Goal: Task Accomplishment & Management: Manage account settings

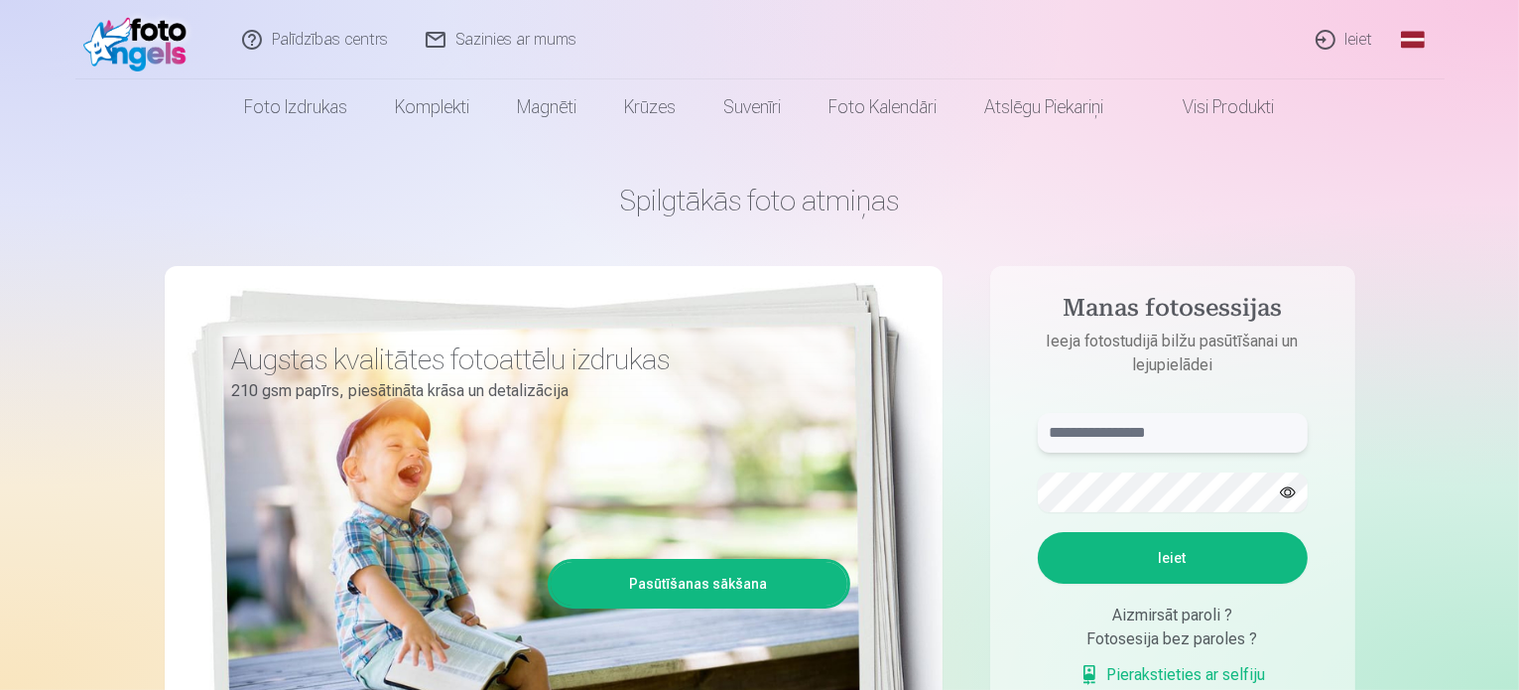
click at [1169, 430] on input "text" at bounding box center [1173, 433] width 270 height 40
type input "**********"
click at [1152, 558] on button "Ieiet" at bounding box center [1173, 558] width 270 height 52
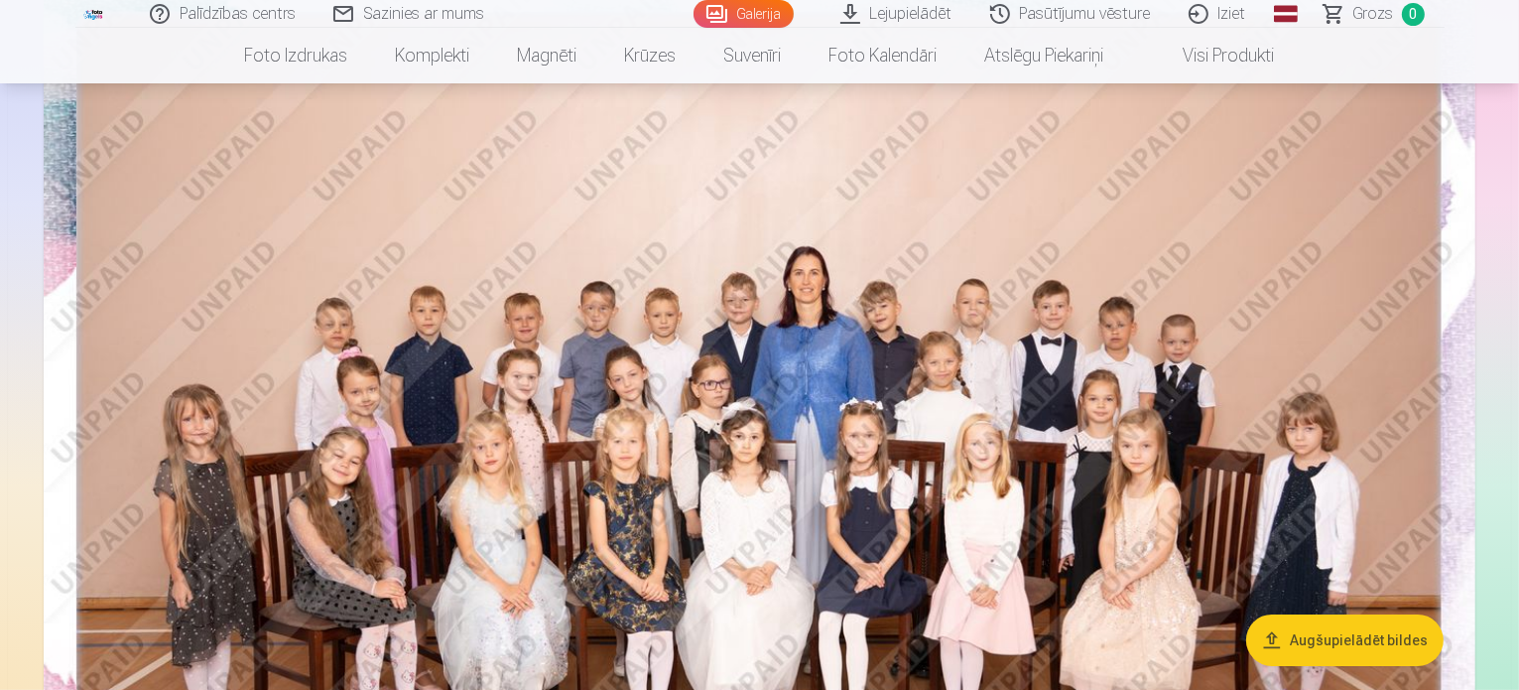
scroll to position [298, 0]
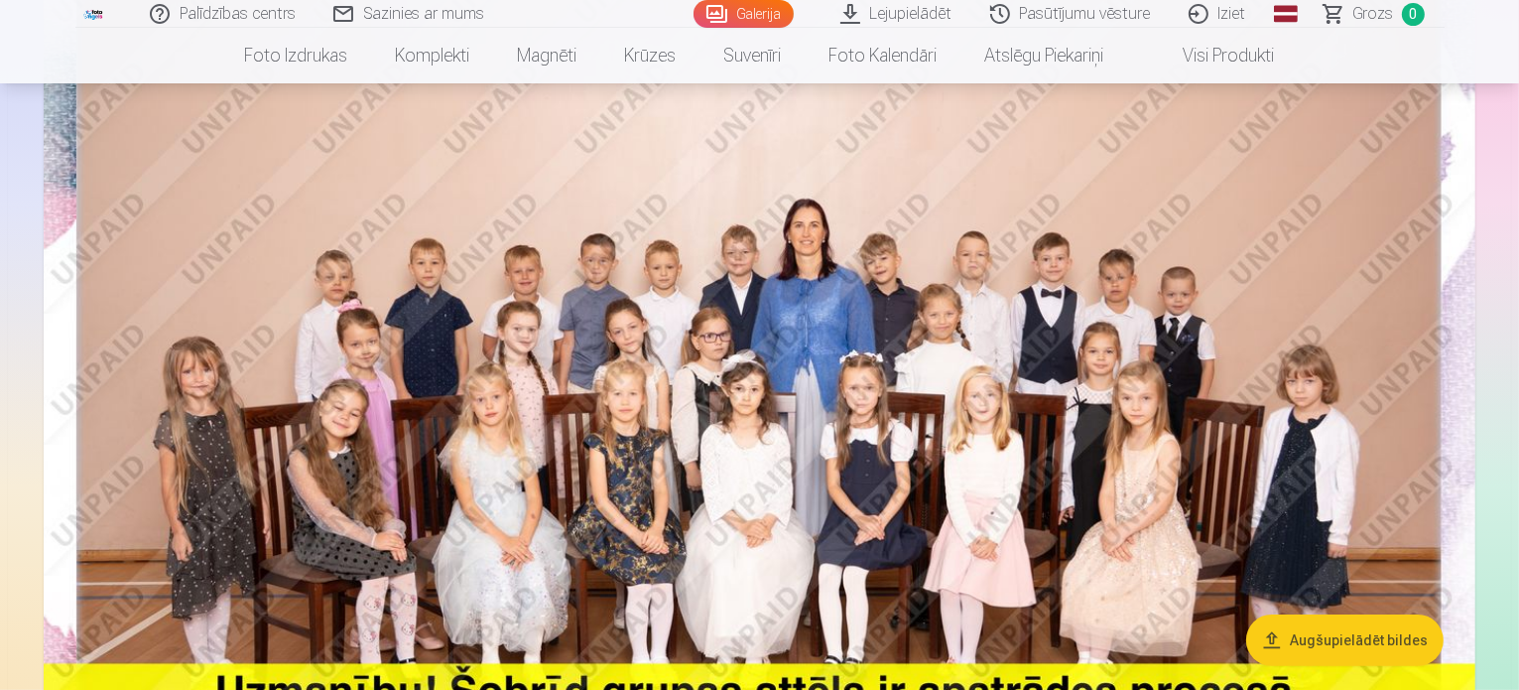
click at [199, 410] on img at bounding box center [760, 399] width 1432 height 956
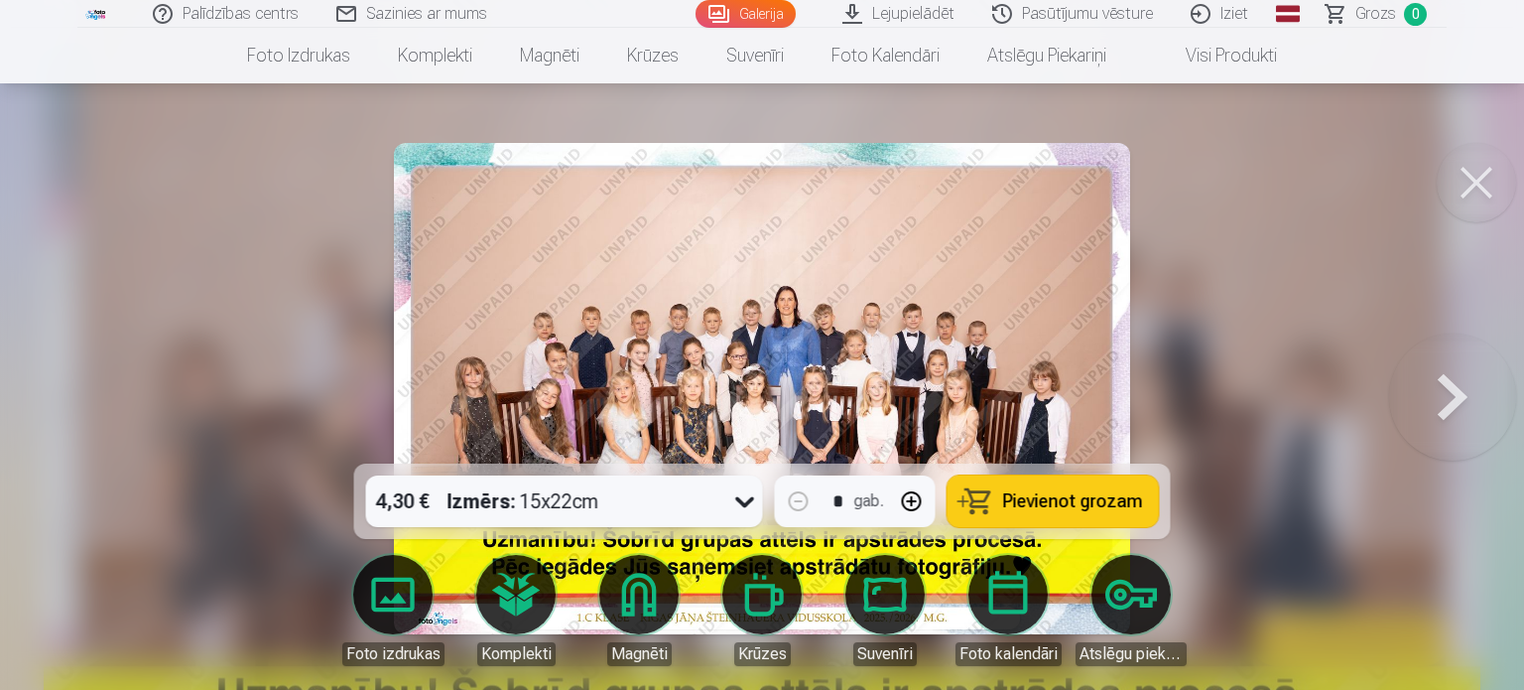
click at [1465, 170] on button at bounding box center [1476, 182] width 79 height 79
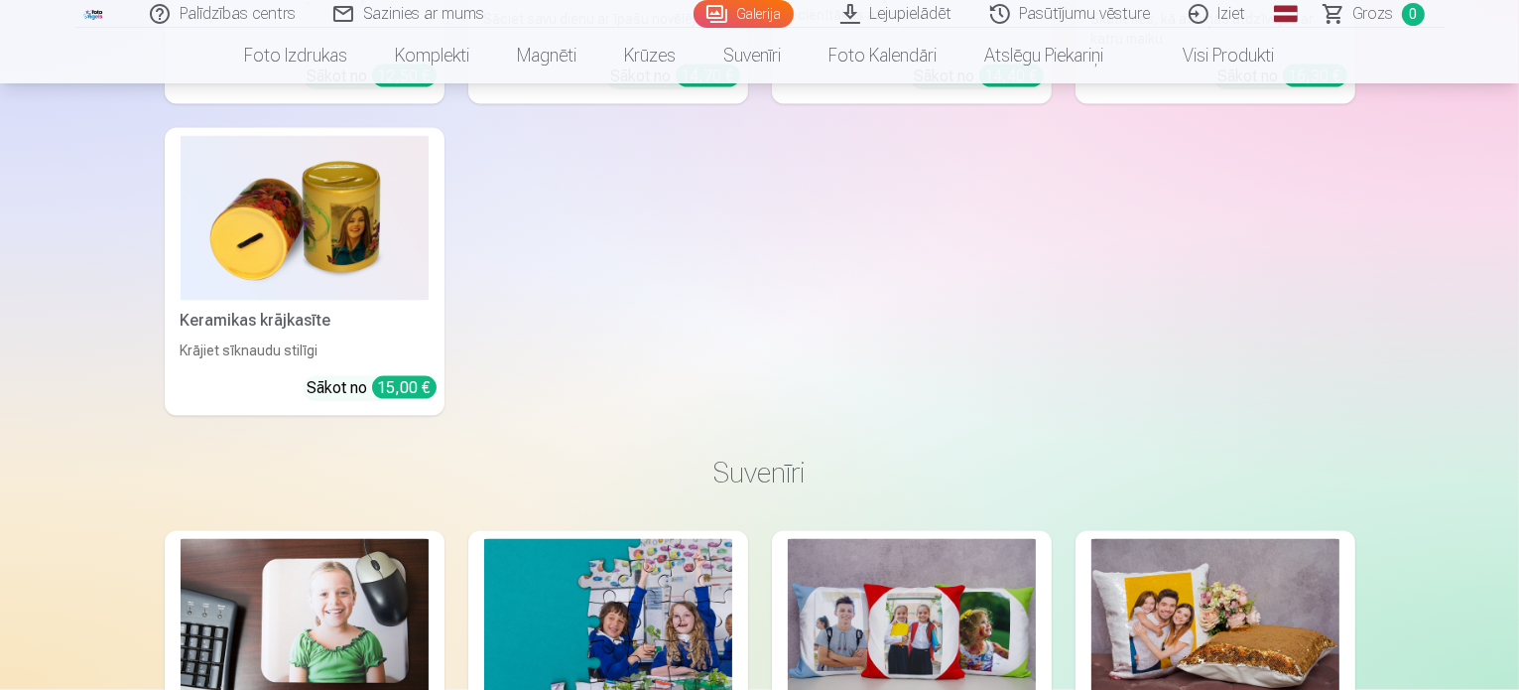
scroll to position [11017, 0]
